Goal: Use online tool/utility: Utilize a website feature to perform a specific function

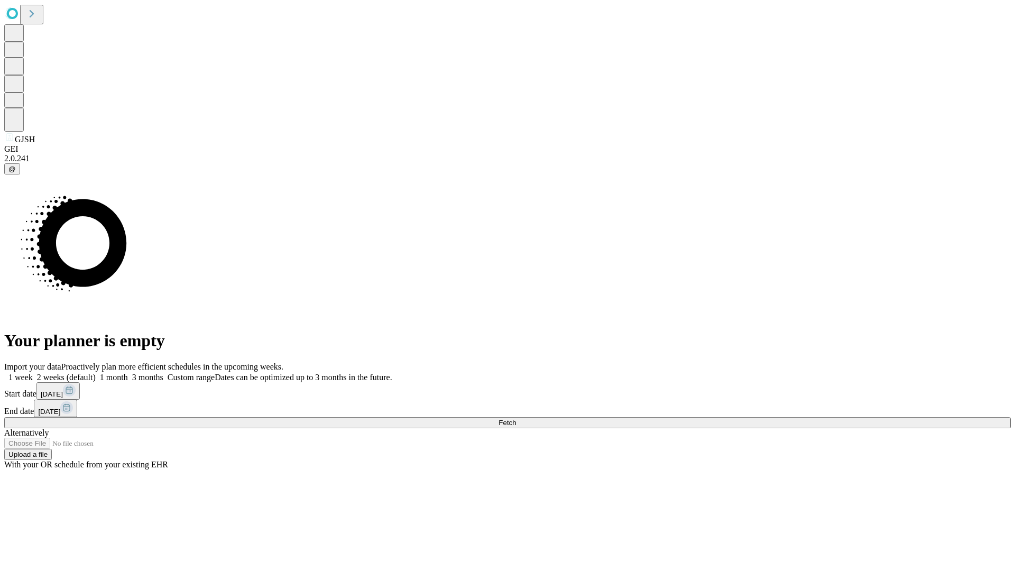
click at [516, 419] on span "Fetch" at bounding box center [507, 423] width 17 height 8
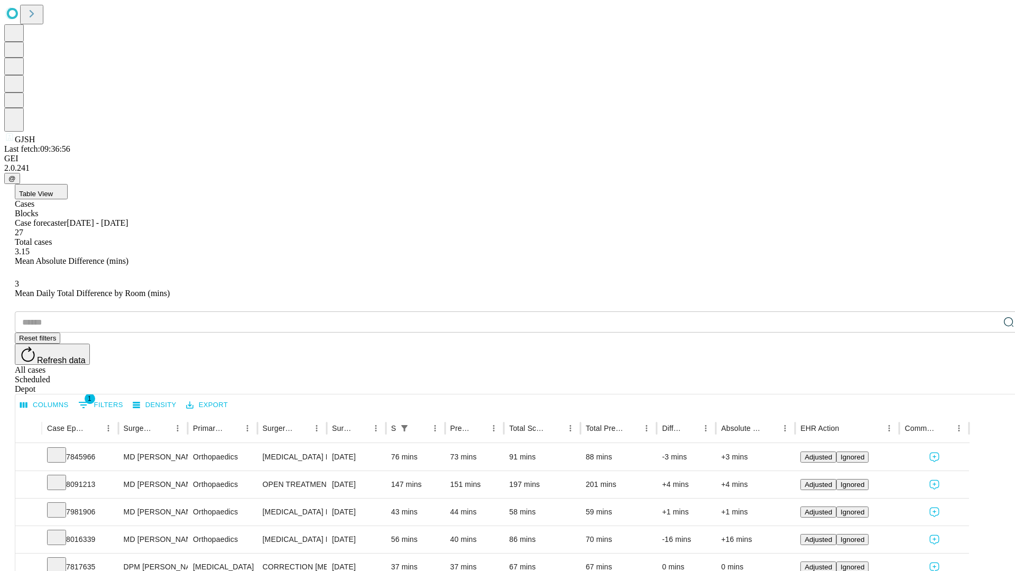
click at [53, 190] on span "Table View" at bounding box center [36, 194] width 34 height 8
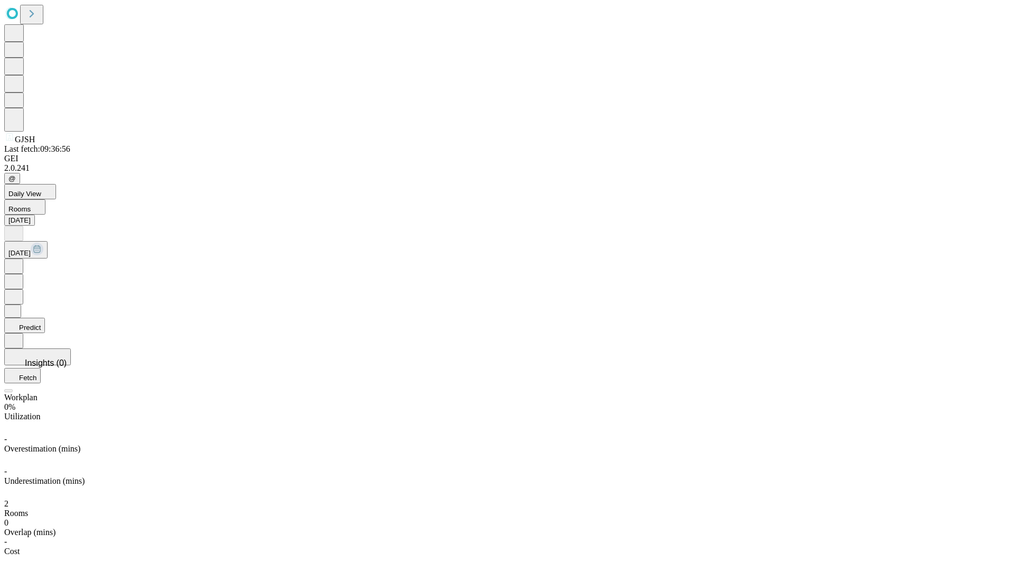
click at [45, 318] on button "Predict" at bounding box center [24, 325] width 41 height 15
